Goal: Information Seeking & Learning: Learn about a topic

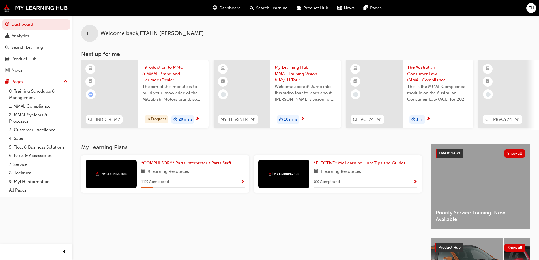
click at [242, 185] on span "Show Progress" at bounding box center [242, 182] width 4 height 5
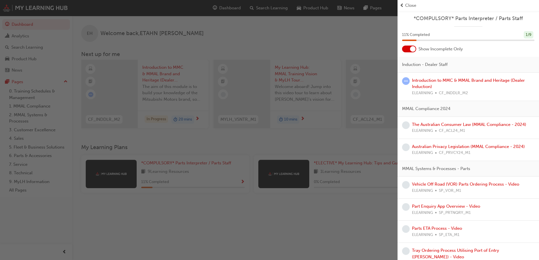
click at [415, 49] on div at bounding box center [409, 49] width 14 height 7
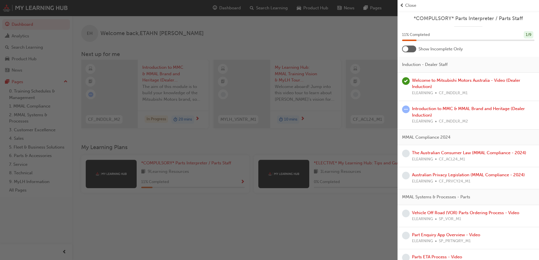
click at [415, 49] on div at bounding box center [409, 49] width 14 height 7
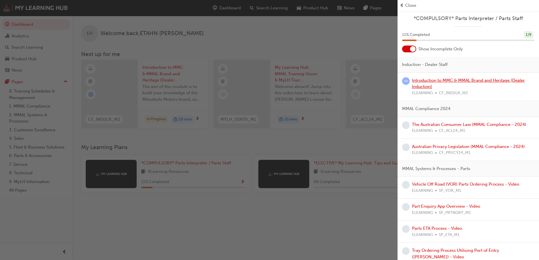
click at [434, 80] on link "Introduction to MMC & MMAL Brand and Heritage (Dealer Induction)" at bounding box center [468, 84] width 113 height 12
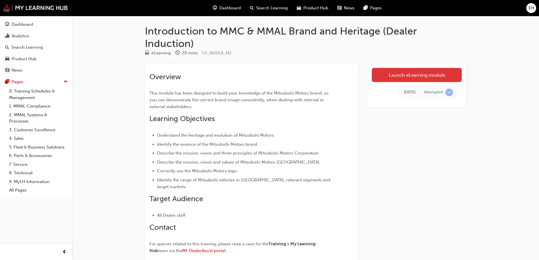
click at [423, 71] on link "Launch eLearning module" at bounding box center [417, 75] width 90 height 14
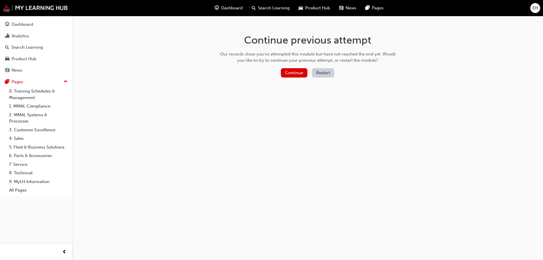
click at [320, 71] on button "Restart" at bounding box center [323, 72] width 22 height 9
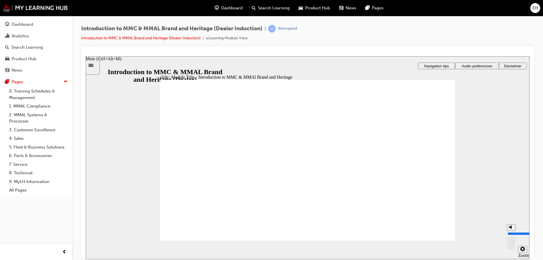
click at [509, 228] on rect "Mute (Ctrl+Alt+M)" at bounding box center [509, 227] width 1 height 2
type input "0"
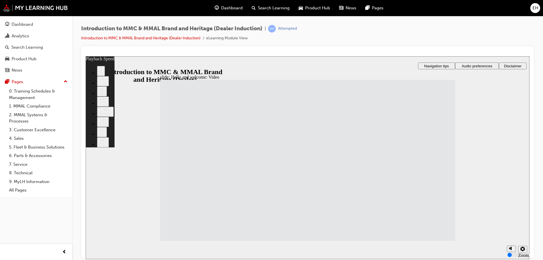
type input "33"
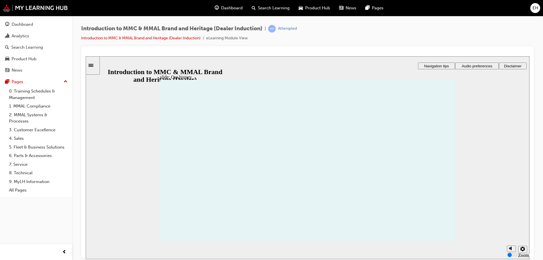
drag, startPoint x: 181, startPoint y: 176, endPoint x: 194, endPoint y: 177, distance: 13.3
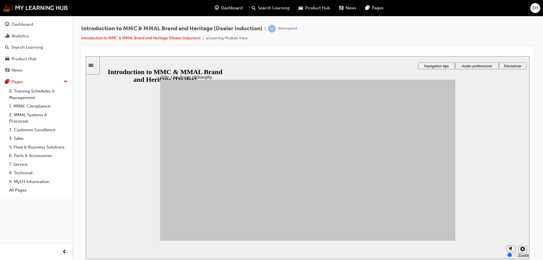
drag, startPoint x: 277, startPoint y: 163, endPoint x: 395, endPoint y: 141, distance: 119.5
drag, startPoint x: 276, startPoint y: 181, endPoint x: 392, endPoint y: 156, distance: 119.0
drag, startPoint x: 239, startPoint y: 159, endPoint x: 340, endPoint y: 141, distance: 102.7
drag, startPoint x: 201, startPoint y: 160, endPoint x: 381, endPoint y: 211, distance: 187.2
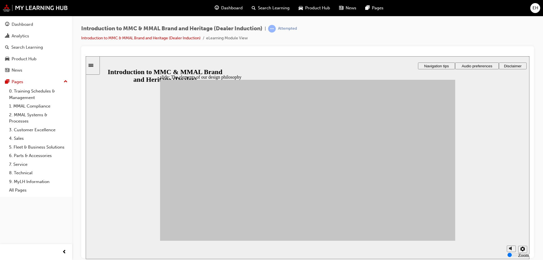
drag, startPoint x: 233, startPoint y: 187, endPoint x: 388, endPoint y: 192, distance: 155.7
drag, startPoint x: 271, startPoint y: 207, endPoint x: 390, endPoint y: 196, distance: 119.6
drag, startPoint x: 224, startPoint y: 211, endPoint x: 388, endPoint y: 194, distance: 165.3
drag, startPoint x: 223, startPoint y: 213, endPoint x: 334, endPoint y: 197, distance: 112.0
drag, startPoint x: 191, startPoint y: 204, endPoint x: 342, endPoint y: 199, distance: 150.6
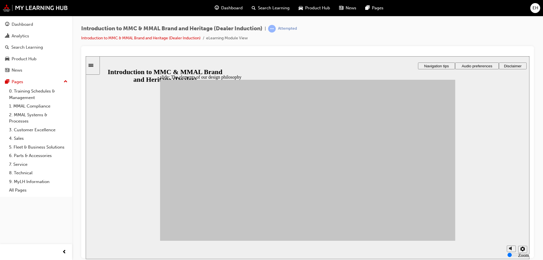
drag, startPoint x: 194, startPoint y: 203, endPoint x: 389, endPoint y: 199, distance: 194.4
drag, startPoint x: 188, startPoint y: 183, endPoint x: 337, endPoint y: 214, distance: 152.7
drag, startPoint x: 224, startPoint y: 173, endPoint x: 341, endPoint y: 186, distance: 118.0
drag, startPoint x: 277, startPoint y: 183, endPoint x: 338, endPoint y: 200, distance: 64.0
